Goal: Entertainment & Leisure: Consume media (video, audio)

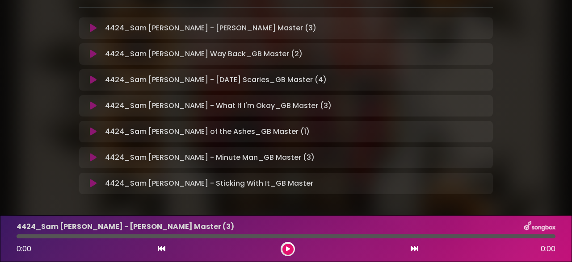
scroll to position [147, 0]
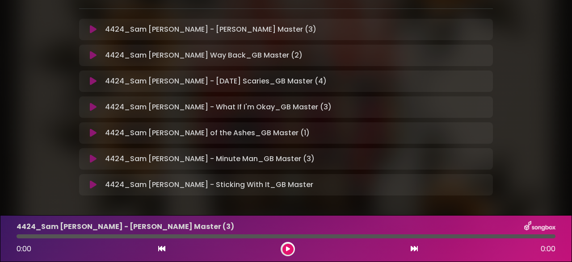
click at [89, 33] on button at bounding box center [92, 29] width 17 height 9
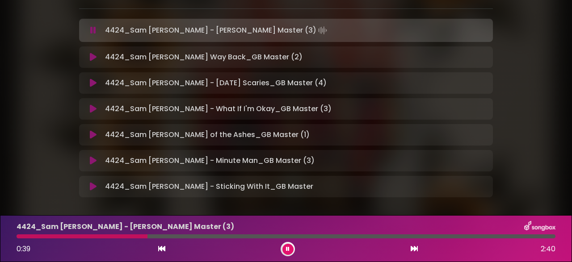
click at [288, 253] on button at bounding box center [287, 249] width 11 height 11
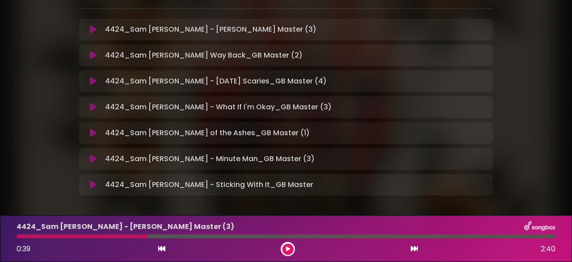
click at [287, 250] on icon at bounding box center [288, 249] width 4 height 5
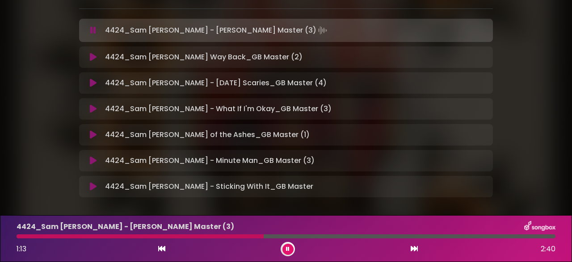
click at [230, 233] on div "4424_Sam [PERSON_NAME] - [PERSON_NAME] Master (3)" at bounding box center [285, 227] width 549 height 12
click at [230, 234] on div "4424_Sam [PERSON_NAME] - [PERSON_NAME] Master (3) 1:14 2:40" at bounding box center [285, 238] width 549 height 35
click at [231, 237] on div at bounding box center [142, 236] width 251 height 4
click at [257, 236] on div at bounding box center [151, 236] width 268 height 4
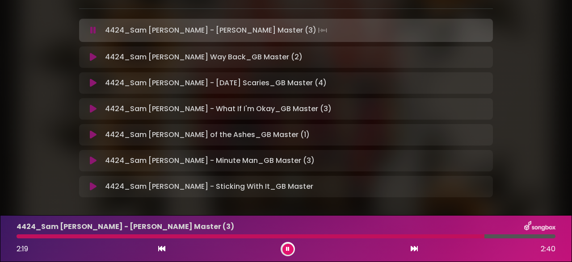
click at [92, 59] on icon at bounding box center [93, 57] width 7 height 9
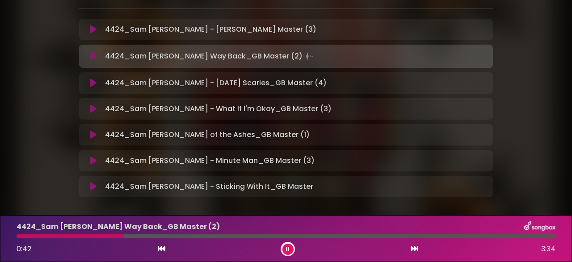
click at [95, 238] on div at bounding box center [70, 236] width 107 height 4
click at [222, 238] on div at bounding box center [148, 236] width 262 height 4
click at [203, 238] on div at bounding box center [122, 236] width 211 height 4
click at [289, 247] on icon at bounding box center [288, 249] width 4 height 5
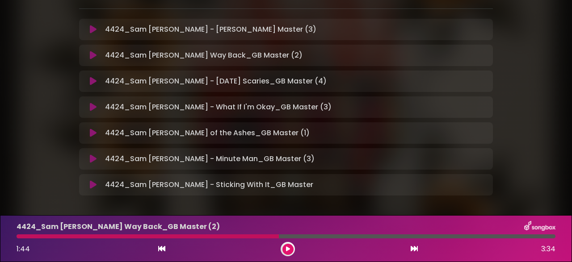
click at [90, 83] on icon at bounding box center [93, 81] width 7 height 9
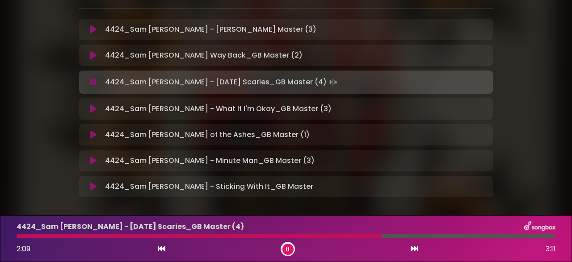
click at [92, 80] on icon at bounding box center [93, 82] width 6 height 9
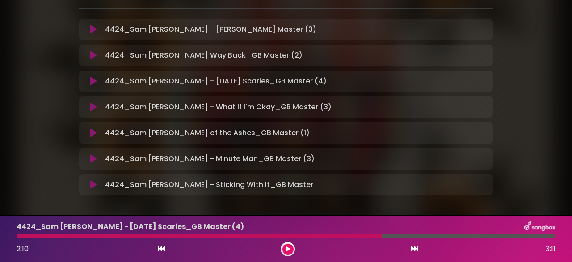
click at [91, 109] on icon at bounding box center [93, 107] width 7 height 9
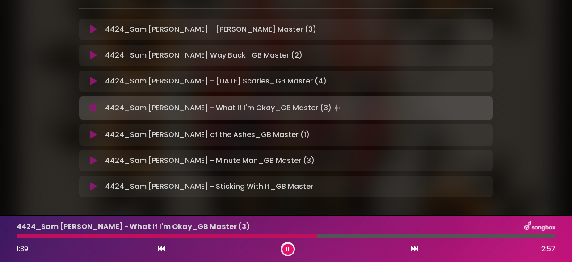
click at [278, 235] on div at bounding box center [167, 236] width 301 height 4
click at [434, 238] on div at bounding box center [286, 236] width 539 height 4
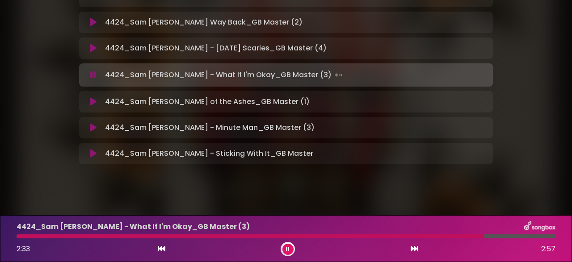
scroll to position [185, 0]
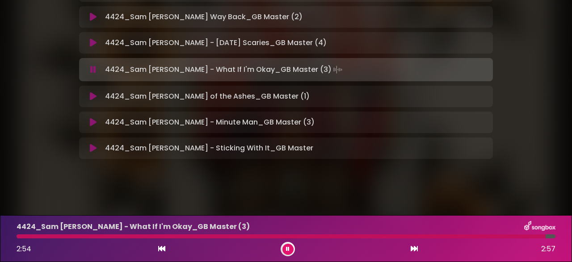
click at [92, 93] on icon at bounding box center [93, 96] width 7 height 9
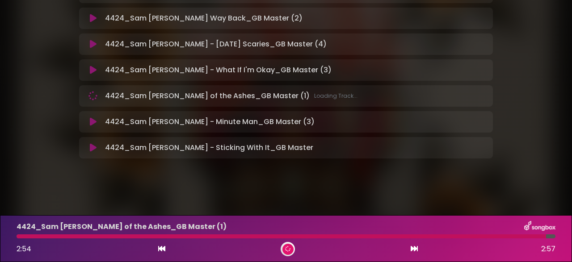
scroll to position [184, 0]
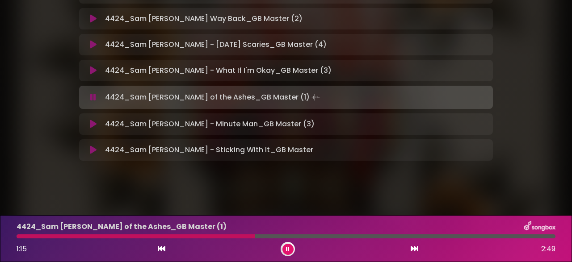
click at [233, 237] on div at bounding box center [136, 236] width 238 height 4
click at [190, 236] on div at bounding box center [127, 236] width 220 height 4
click at [259, 236] on div at bounding box center [165, 236] width 297 height 4
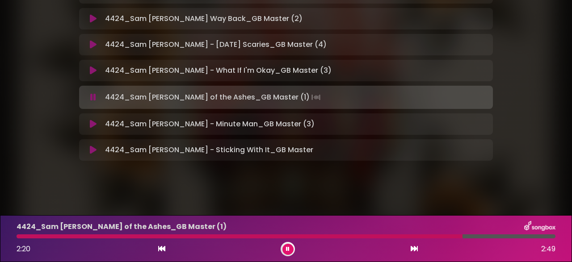
click at [94, 126] on icon at bounding box center [93, 124] width 7 height 9
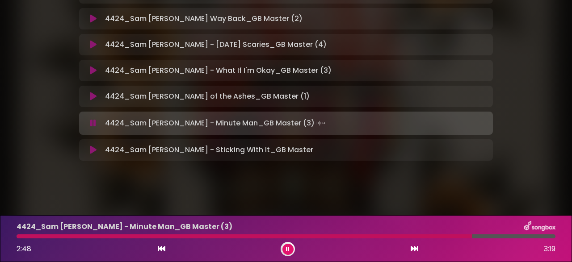
click at [94, 152] on icon at bounding box center [93, 150] width 7 height 9
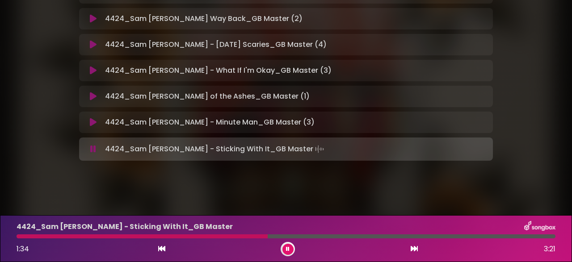
click at [245, 235] on div at bounding box center [142, 236] width 251 height 4
click at [241, 239] on div "4424_Sam [PERSON_NAME] - Sticking With It_GB Master 1:28 3:21" at bounding box center [285, 238] width 549 height 35
click at [232, 235] on div at bounding box center [136, 236] width 238 height 4
